Goal: Task Accomplishment & Management: Use online tool/utility

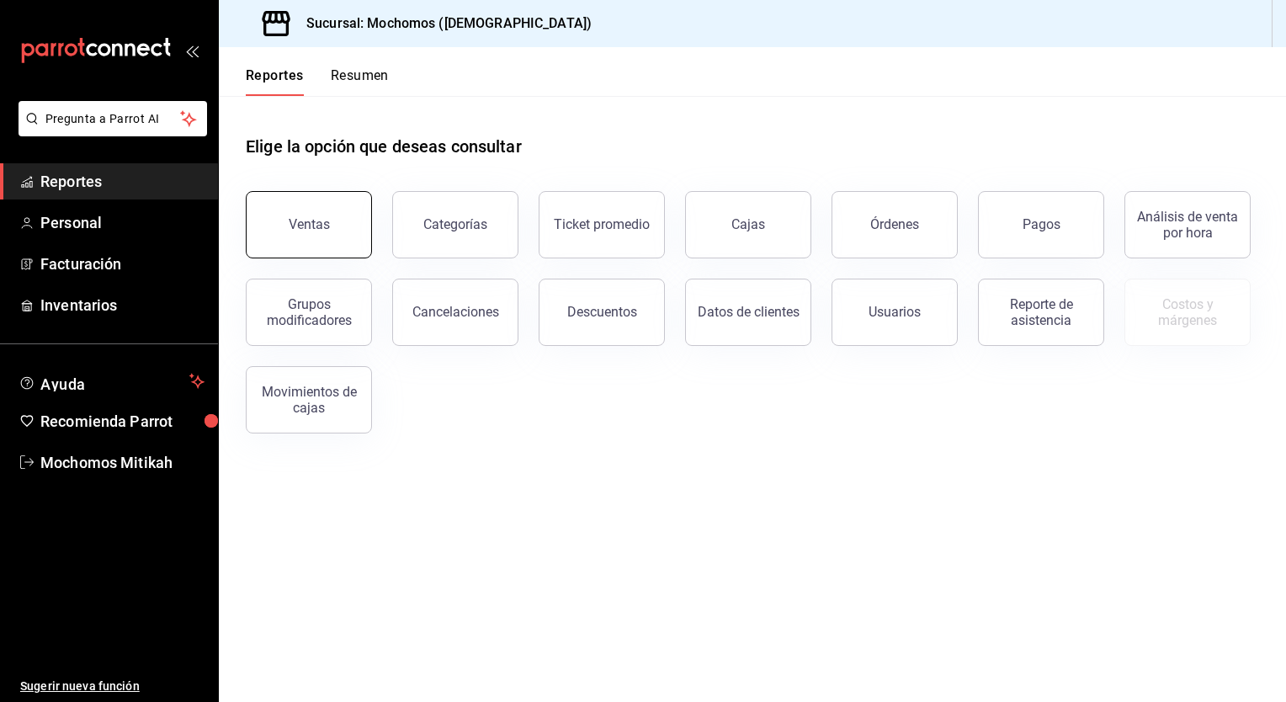
click at [317, 202] on button "Ventas" at bounding box center [309, 224] width 126 height 67
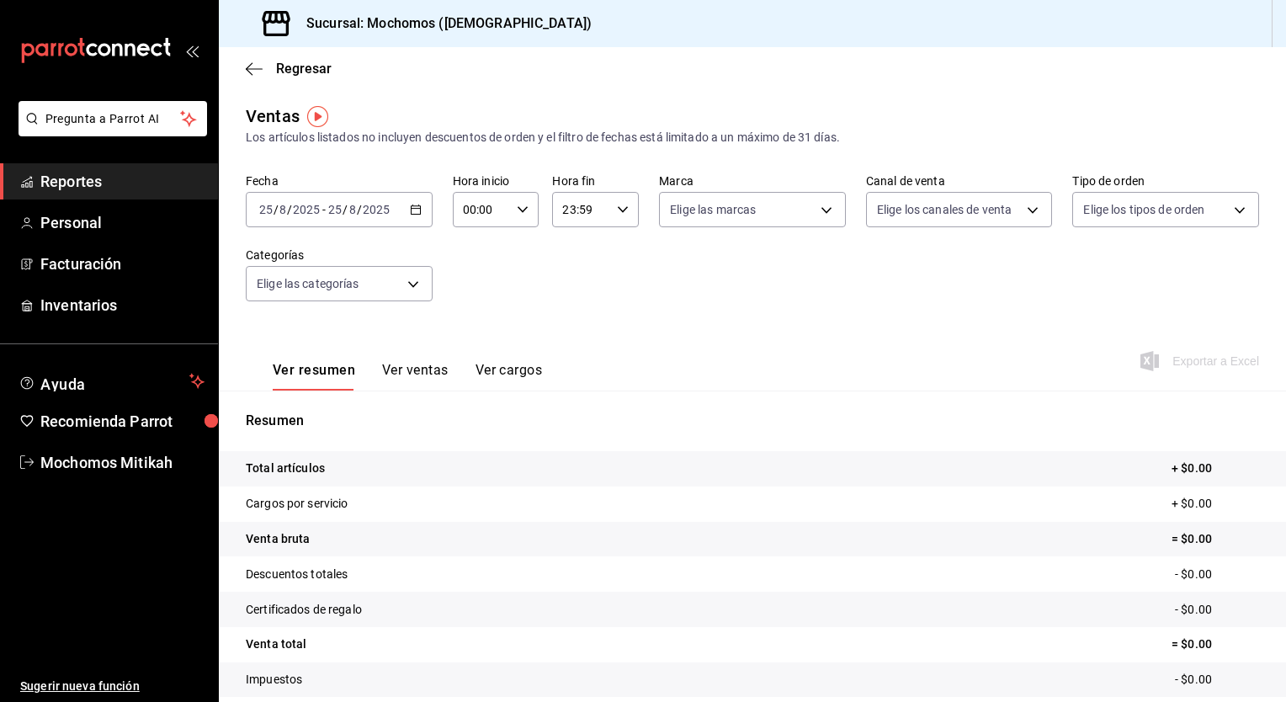
click at [410, 217] on div "2025-08-25 25 / 8 / 2025 - 2025-08-25 25 / 8 / 2025" at bounding box center [339, 209] width 187 height 35
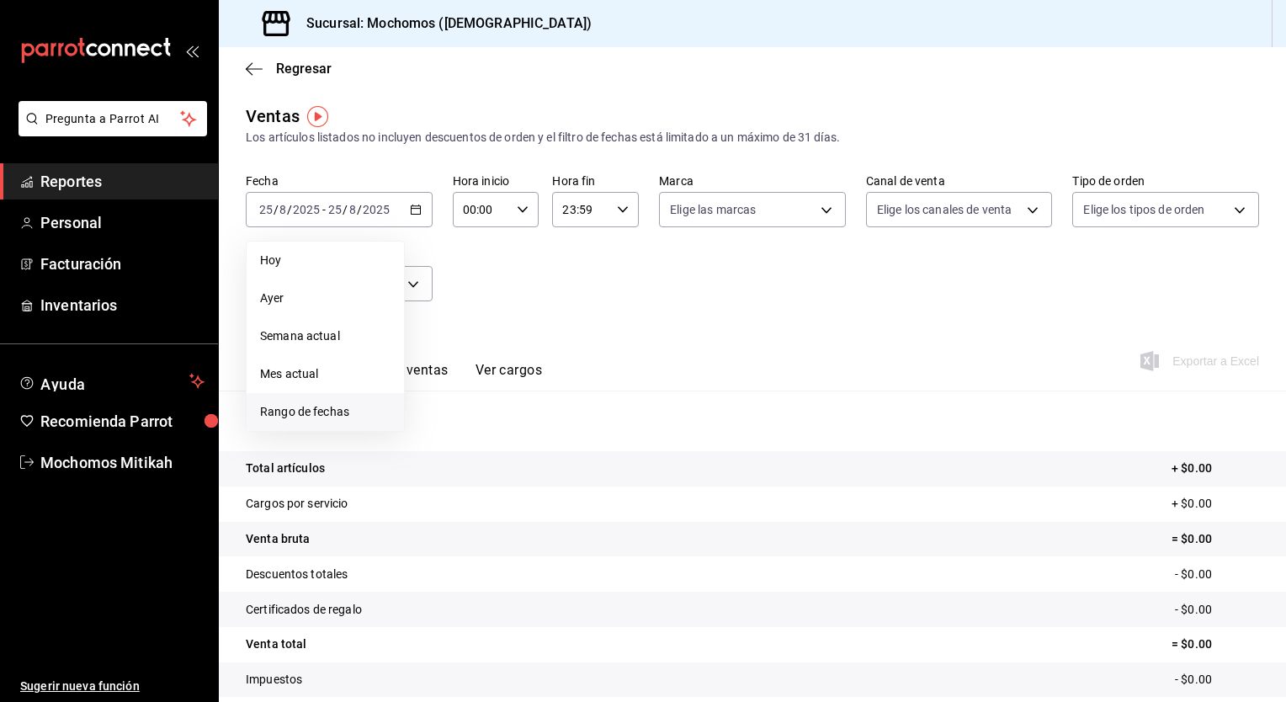
click at [333, 403] on span "Rango de fechas" at bounding box center [325, 412] width 130 height 18
click at [437, 441] on button "18" at bounding box center [439, 433] width 29 height 30
click at [335, 359] on li "Mes actual" at bounding box center [325, 374] width 157 height 38
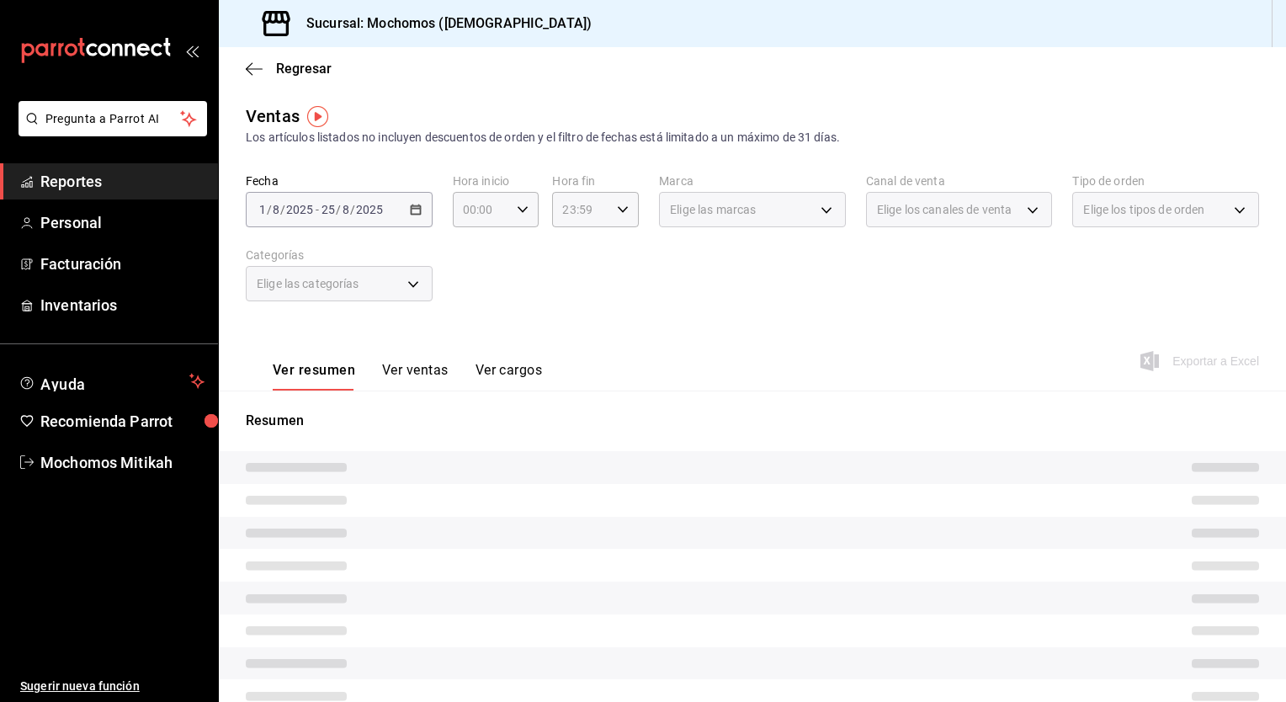
click at [404, 214] on div "2025-08-01 1 / 8 / 2025 - 2025-08-25 25 / 8 / 2025" at bounding box center [339, 209] width 187 height 35
click at [283, 373] on button "Ver resumen" at bounding box center [314, 376] width 82 height 29
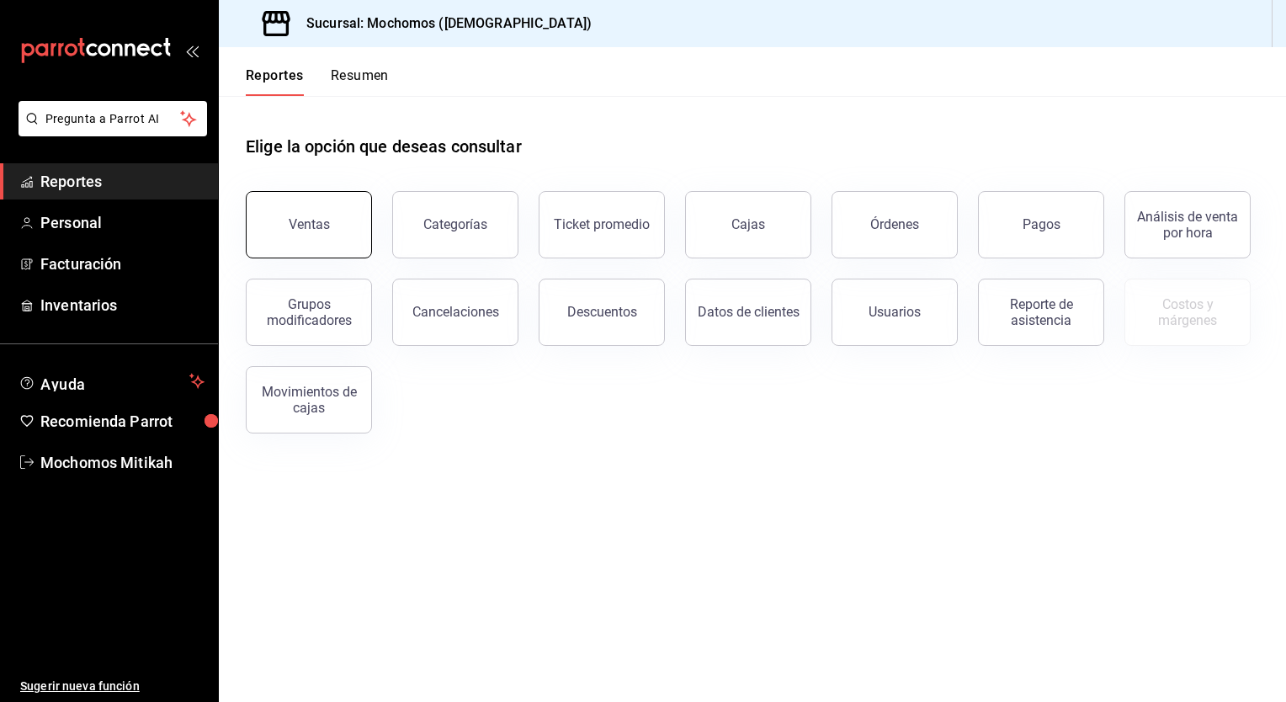
click at [290, 221] on div "Ventas" at bounding box center [309, 224] width 41 height 16
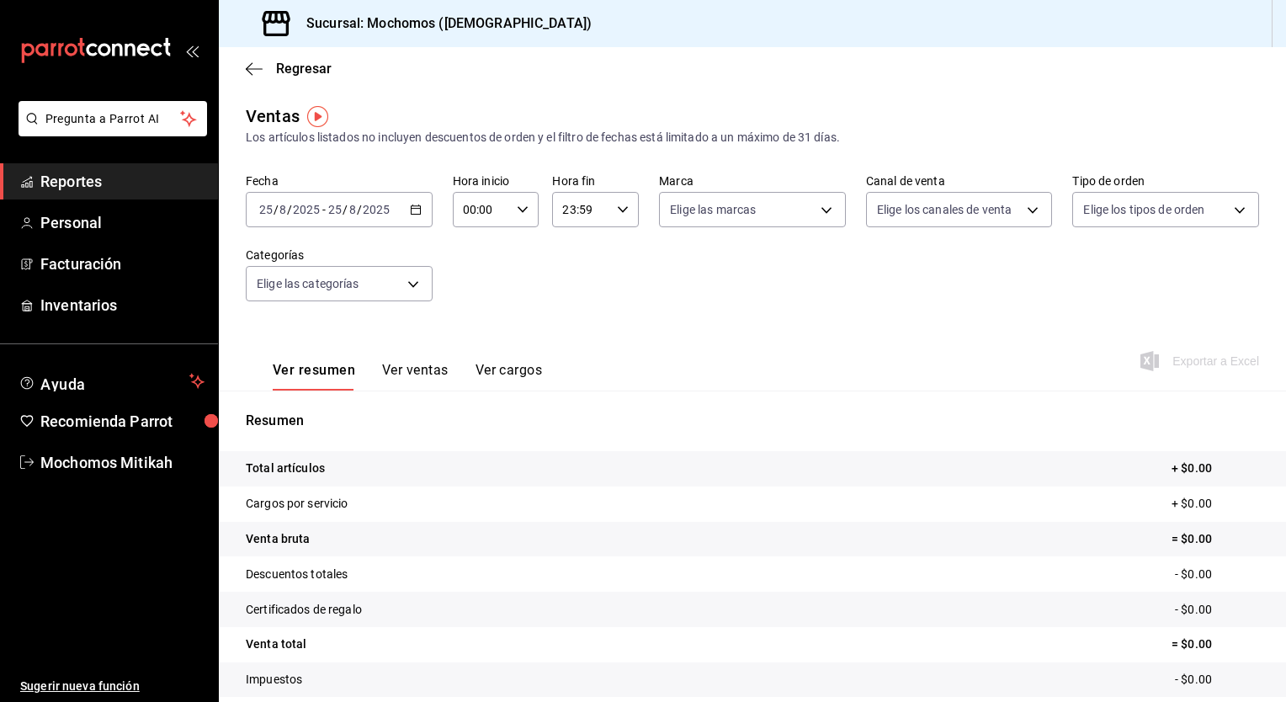
click at [420, 209] on div "[DATE] [DATE] - [DATE] [DATE]" at bounding box center [339, 209] width 187 height 35
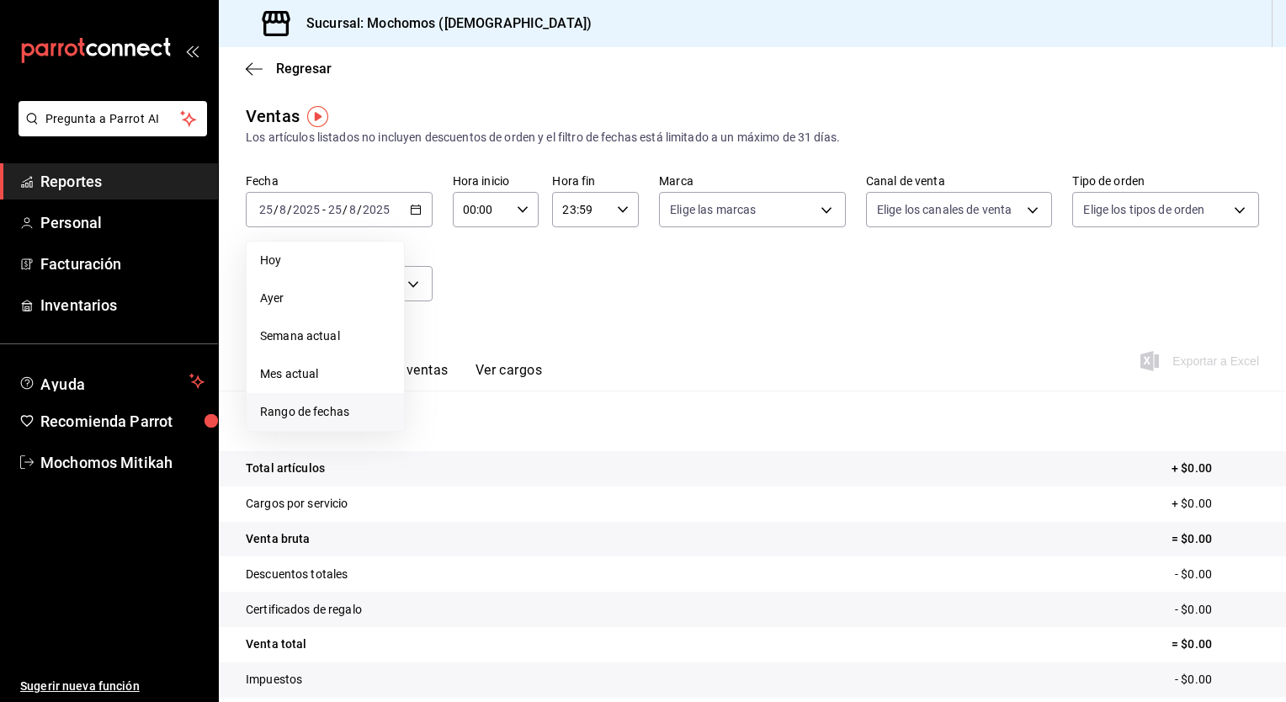
click at [325, 405] on span "Rango de fechas" at bounding box center [325, 412] width 130 height 18
click at [428, 422] on button "18" at bounding box center [439, 433] width 29 height 30
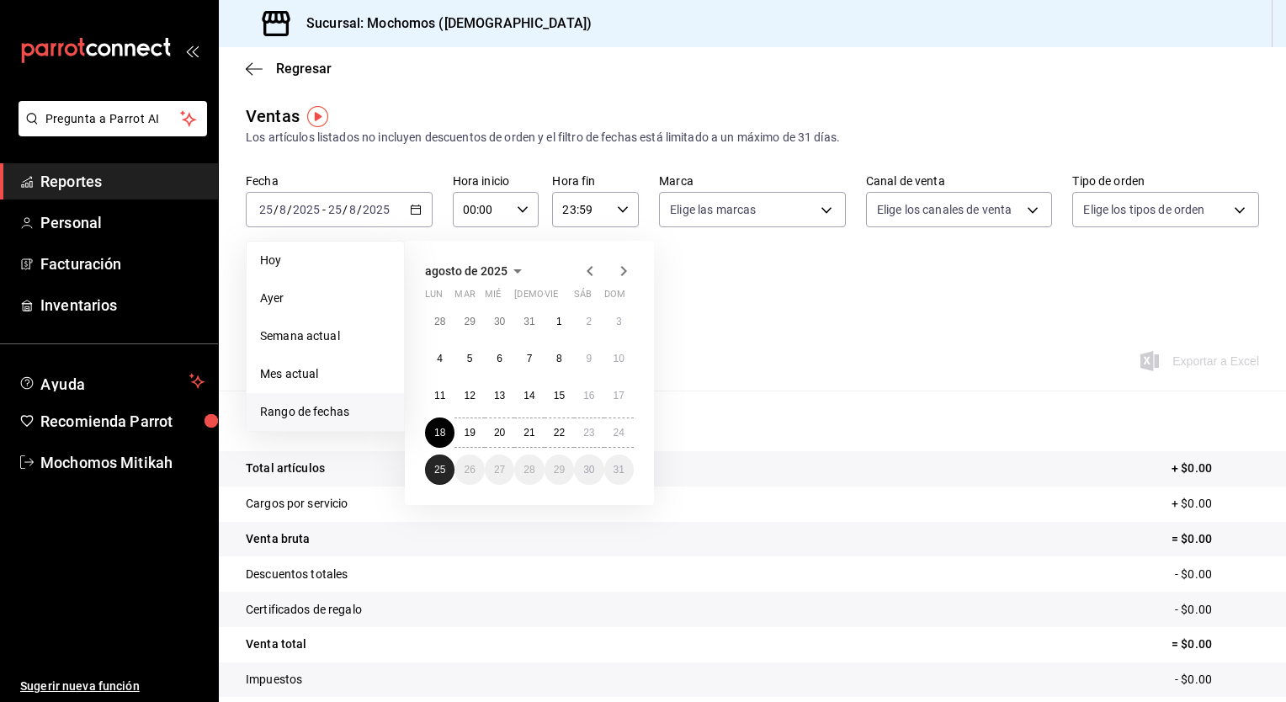
click at [432, 457] on button "25" at bounding box center [439, 470] width 29 height 30
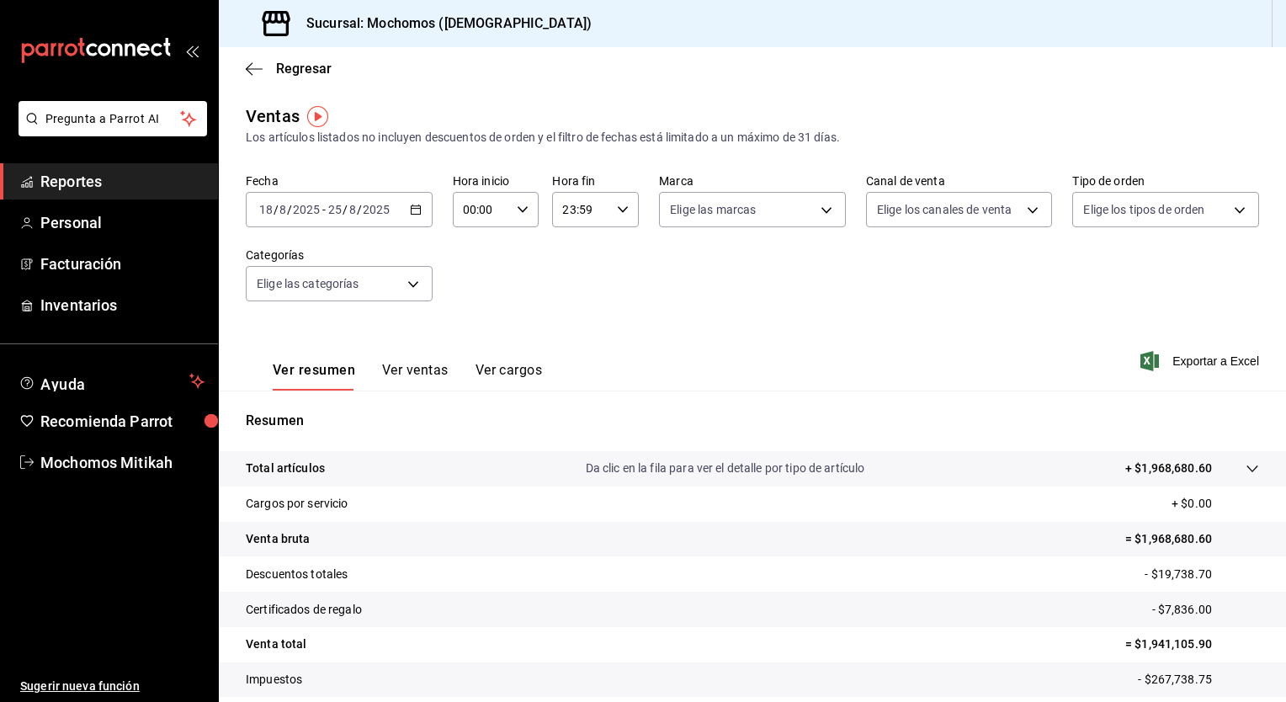
click at [518, 207] on \(Stroke\) "button" at bounding box center [523, 209] width 10 height 6
click at [468, 349] on span "05" at bounding box center [472, 347] width 16 height 13
type input "05:00"
click at [509, 253] on span "00" at bounding box center [515, 252] width 16 height 13
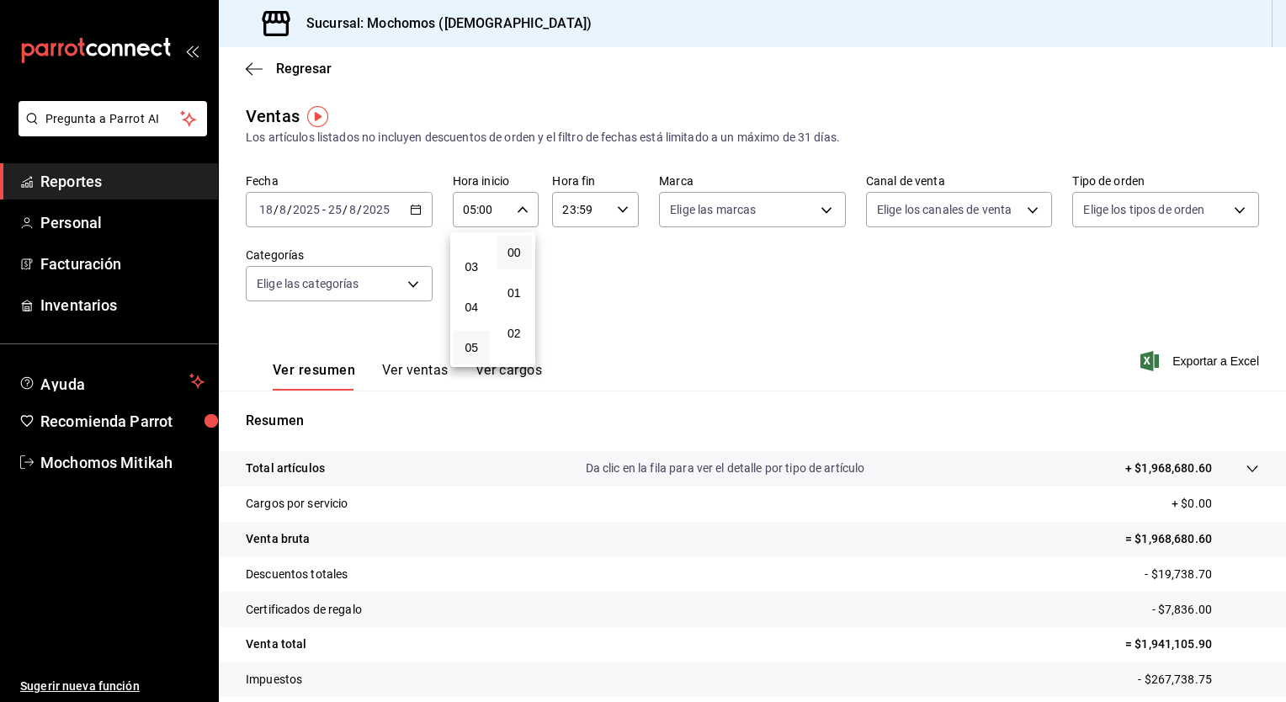
click at [616, 216] on div at bounding box center [643, 351] width 1286 height 702
click at [618, 214] on icon "button" at bounding box center [623, 210] width 12 height 12
click at [562, 254] on button "05" at bounding box center [570, 241] width 36 height 34
click at [614, 219] on div at bounding box center [643, 351] width 1286 height 702
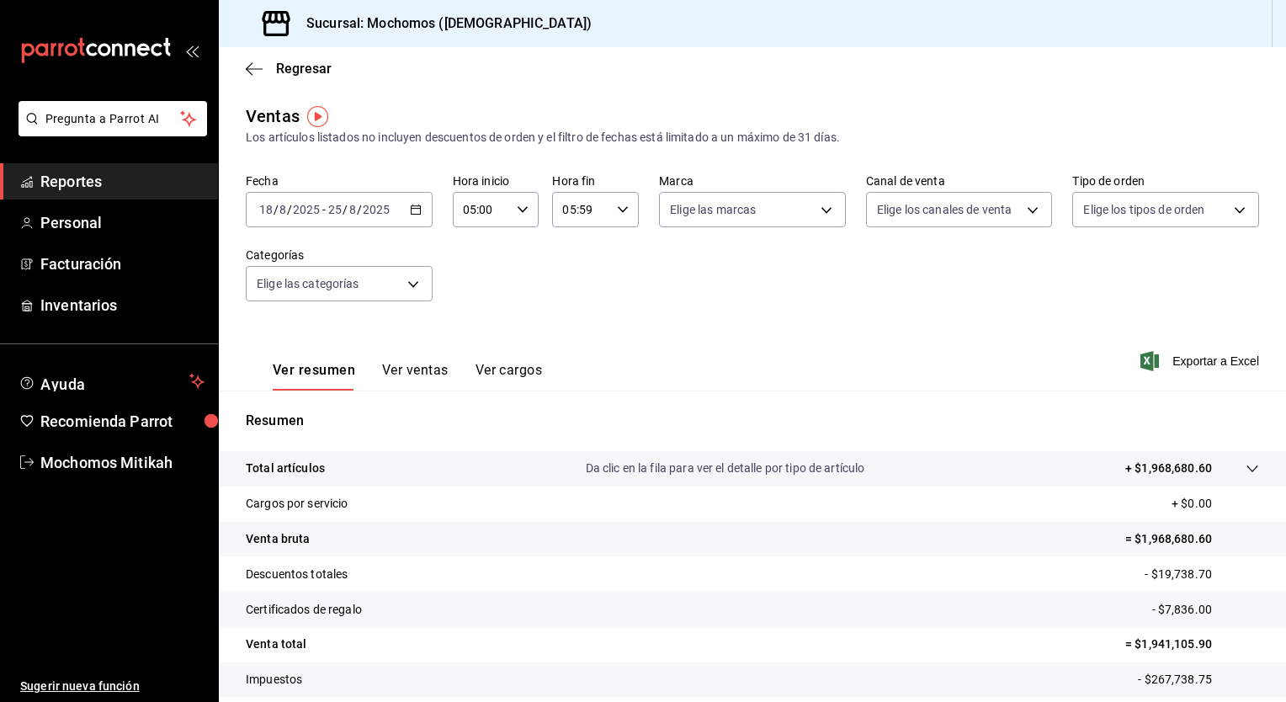
click at [614, 219] on div "05:59 Hora fin" at bounding box center [595, 209] width 87 height 35
click at [600, 49] on div at bounding box center [643, 351] width 1286 height 702
click at [617, 207] on icon "button" at bounding box center [623, 210] width 12 height 12
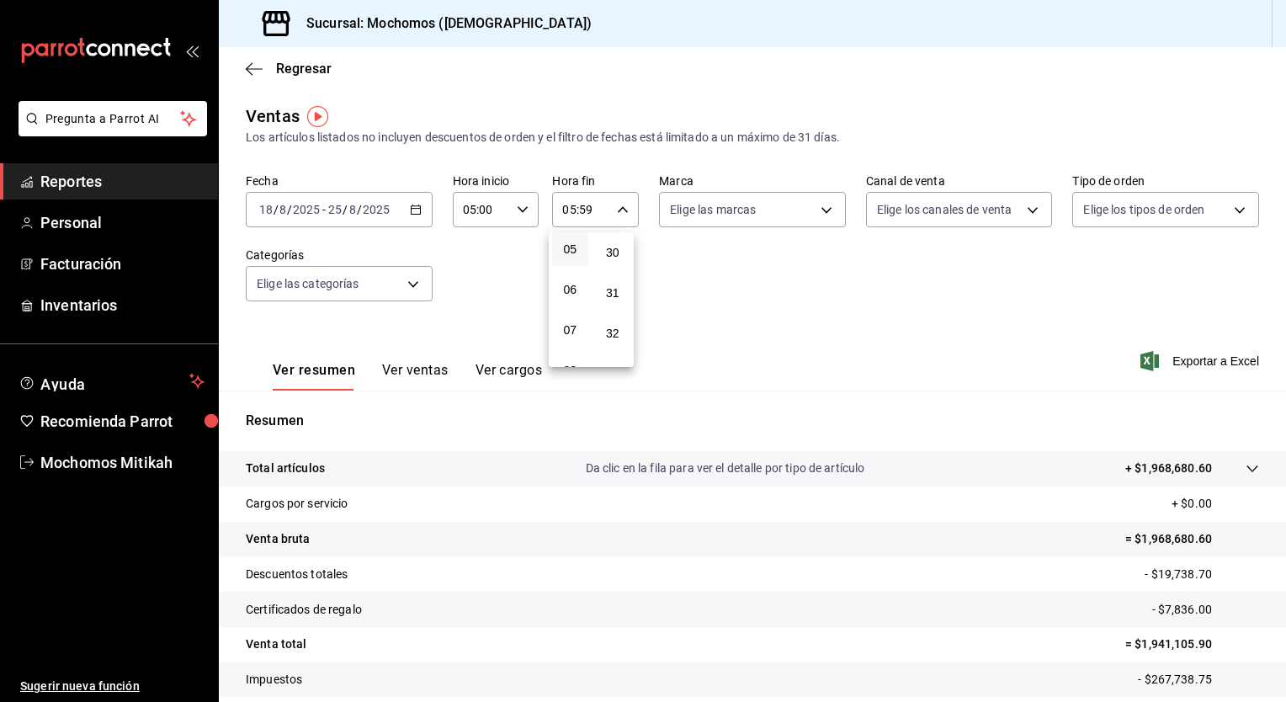
click at [604, 55] on div at bounding box center [643, 351] width 1286 height 702
click at [610, 207] on div "05:59 Hora fin" at bounding box center [595, 209] width 87 height 35
click at [615, 246] on div "54" at bounding box center [613, 225] width 43 height 40
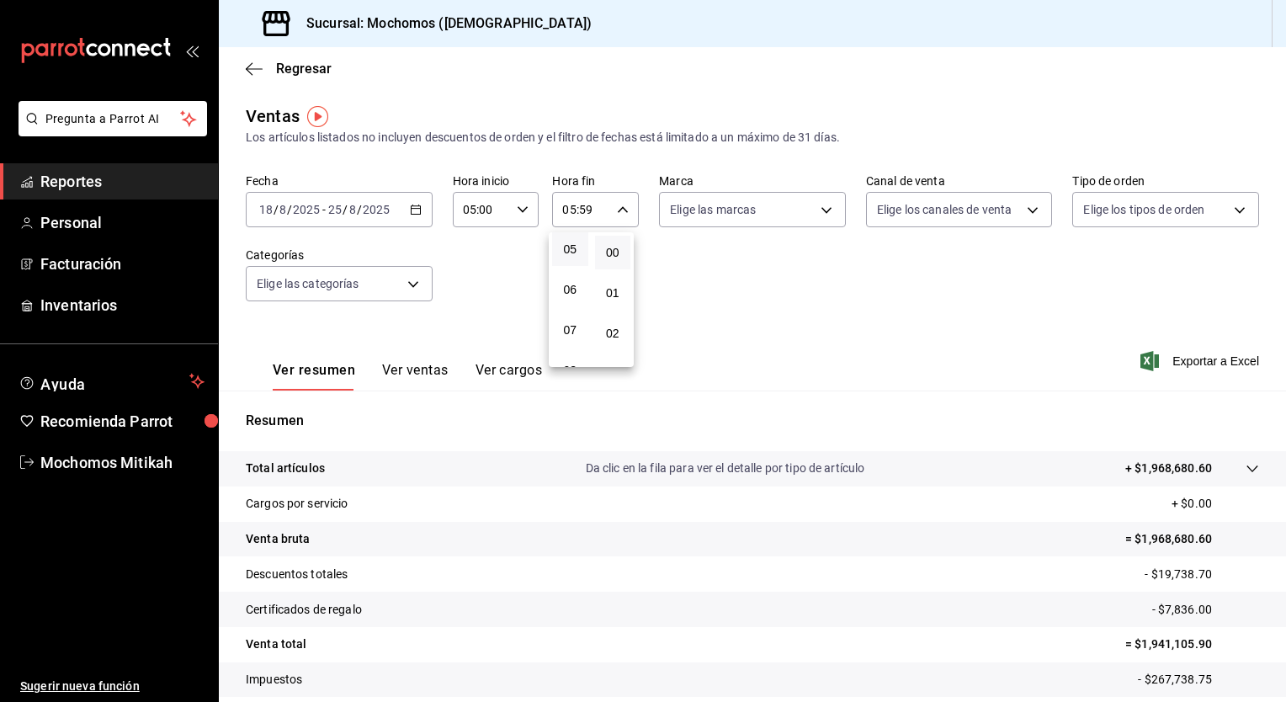
click at [608, 242] on button "00" at bounding box center [613, 253] width 36 height 34
type input "05:00"
click at [701, 269] on div at bounding box center [643, 351] width 1286 height 702
click at [1180, 354] on span "Exportar a Excel" at bounding box center [1201, 361] width 115 height 20
